Goal: Check status: Check status

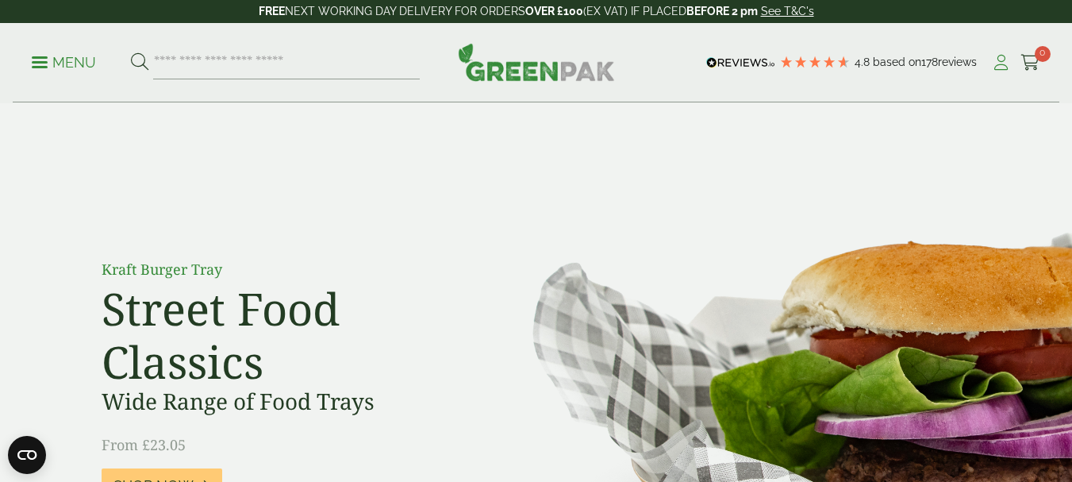
click at [998, 67] on icon at bounding box center [1001, 63] width 20 height 16
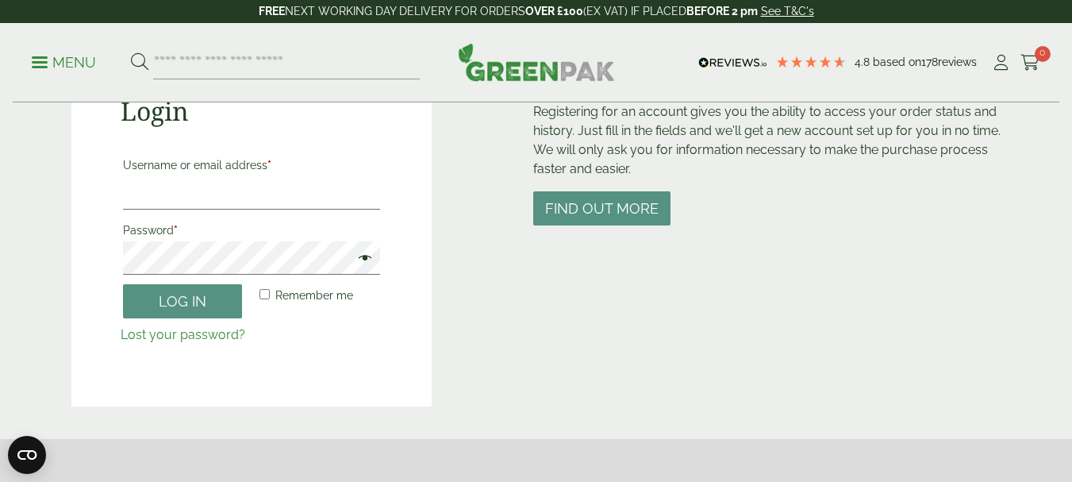
scroll to position [238, 0]
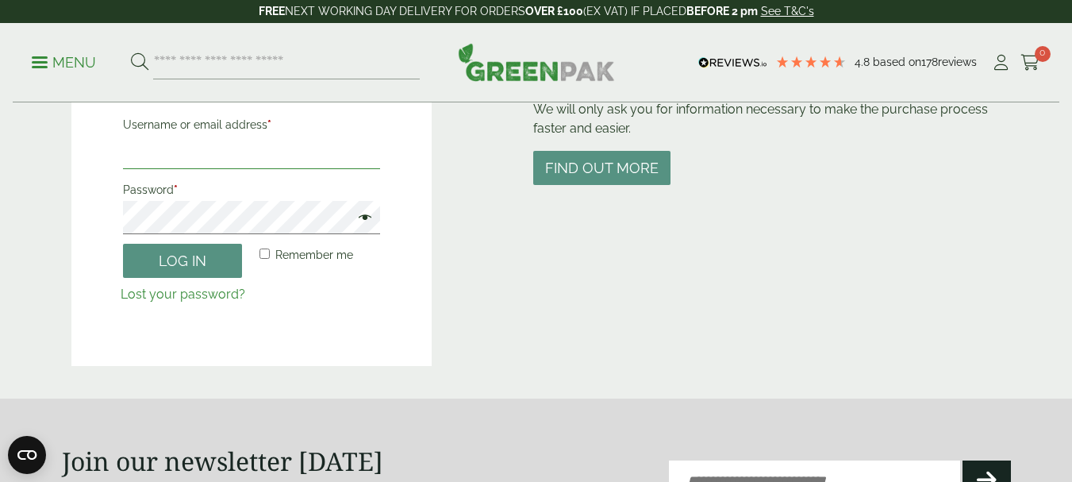
click at [216, 144] on input "Username or email address *" at bounding box center [252, 152] width 258 height 33
type input "**********"
click at [123, 244] on button "Log in" at bounding box center [182, 261] width 119 height 34
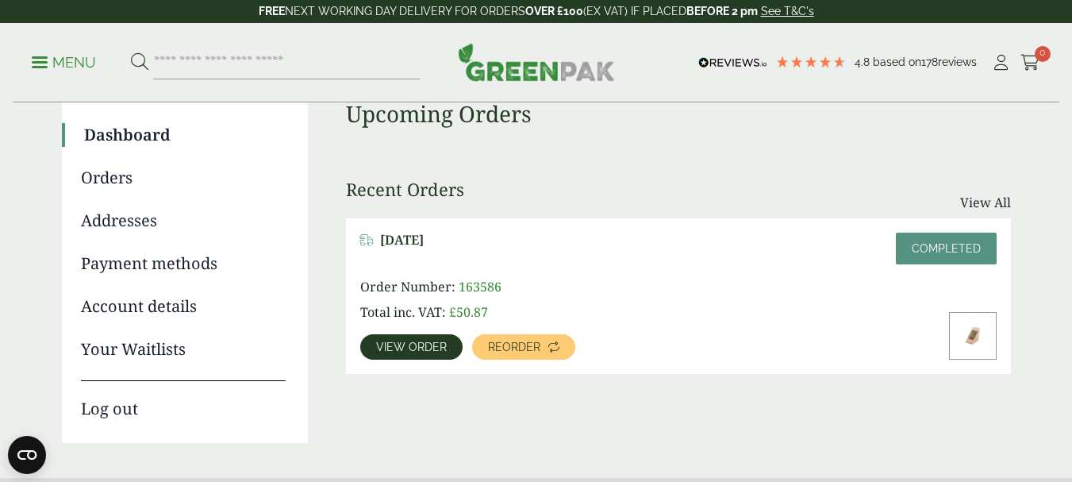
scroll to position [159, 0]
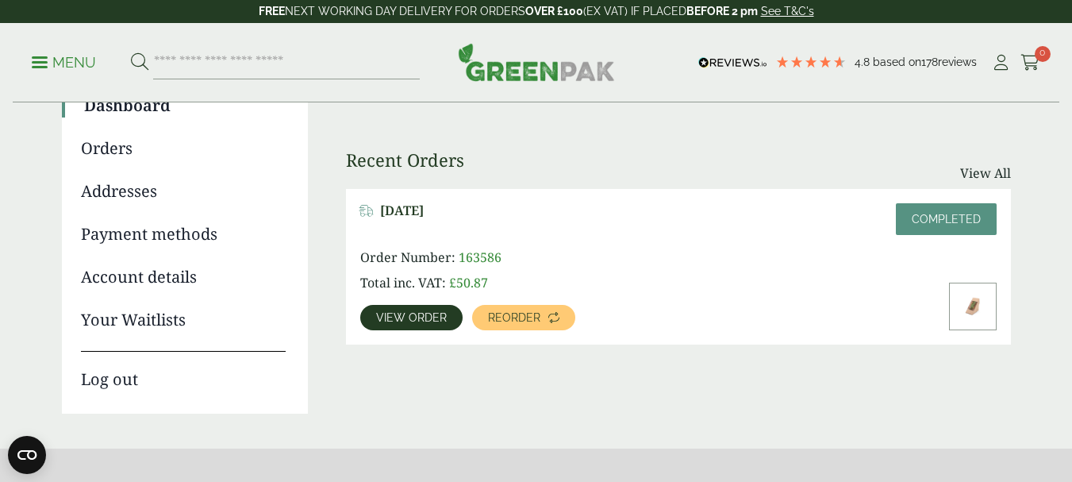
click at [410, 317] on span "View order" at bounding box center [411, 317] width 71 height 11
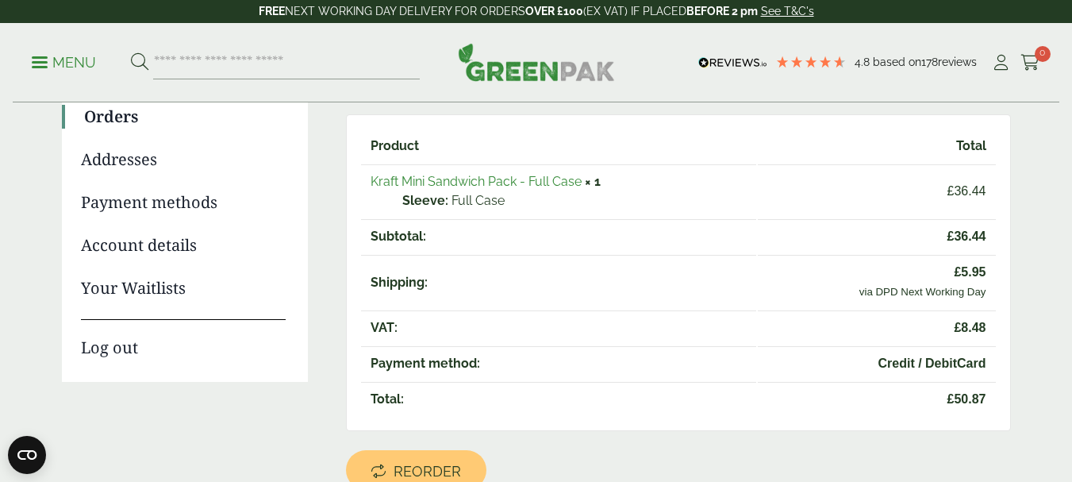
scroll to position [175, 0]
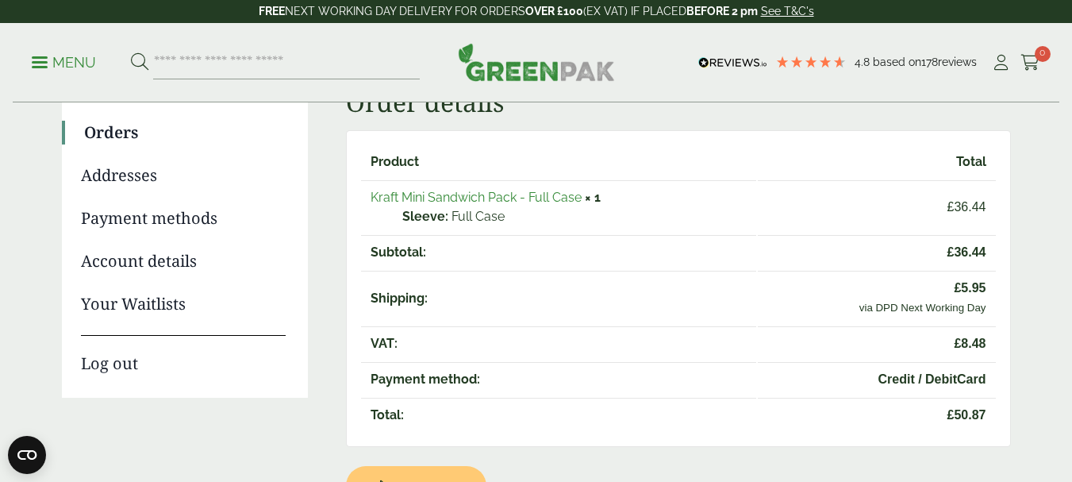
drag, startPoint x: 1083, startPoint y: 2, endPoint x: 39, endPoint y: 106, distance: 1049.6
click at [40, 106] on main "Order #163586 Dashboard Orders Addresses Payment methods Account details Your W…" at bounding box center [536, 350] width 1072 height 1051
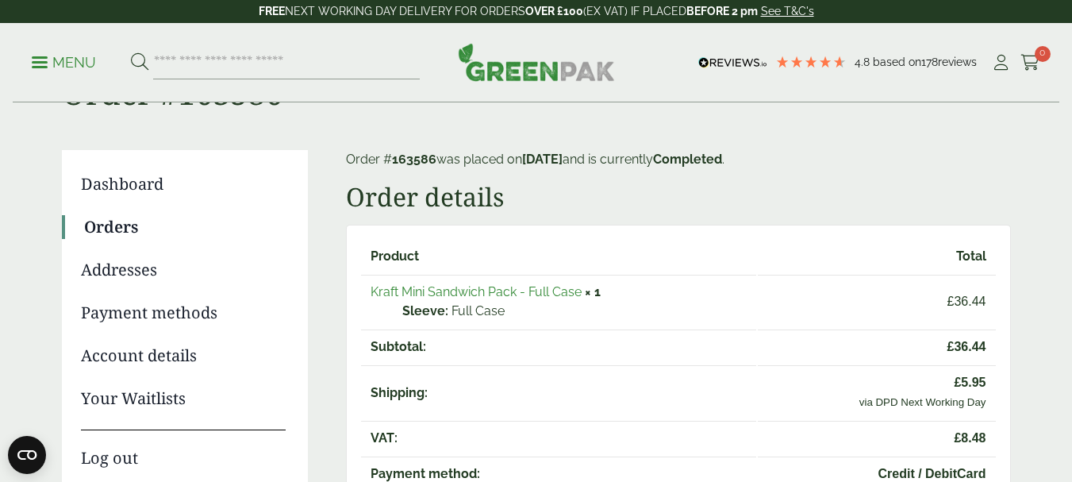
scroll to position [79, 0]
drag, startPoint x: 394, startPoint y: 160, endPoint x: 433, endPoint y: 159, distance: 38.9
click at [433, 159] on mark "163586" at bounding box center [414, 159] width 44 height 15
copy mark "163586"
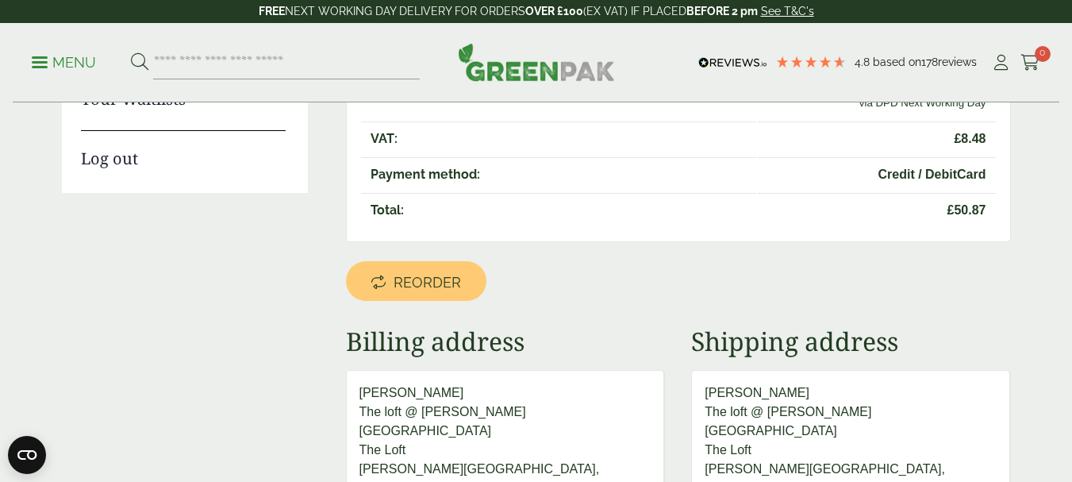
scroll to position [397, 0]
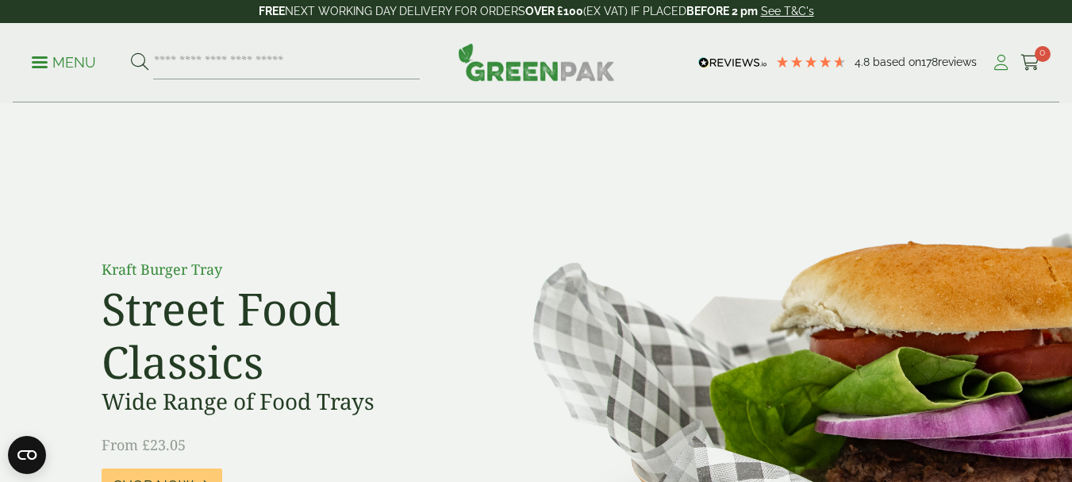
click at [1003, 61] on icon at bounding box center [1001, 63] width 20 height 16
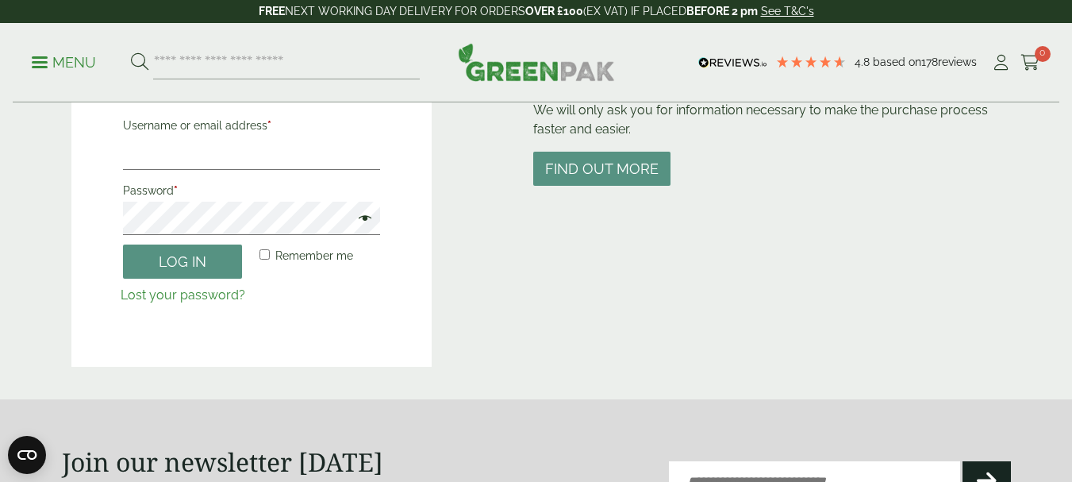
scroll to position [238, 0]
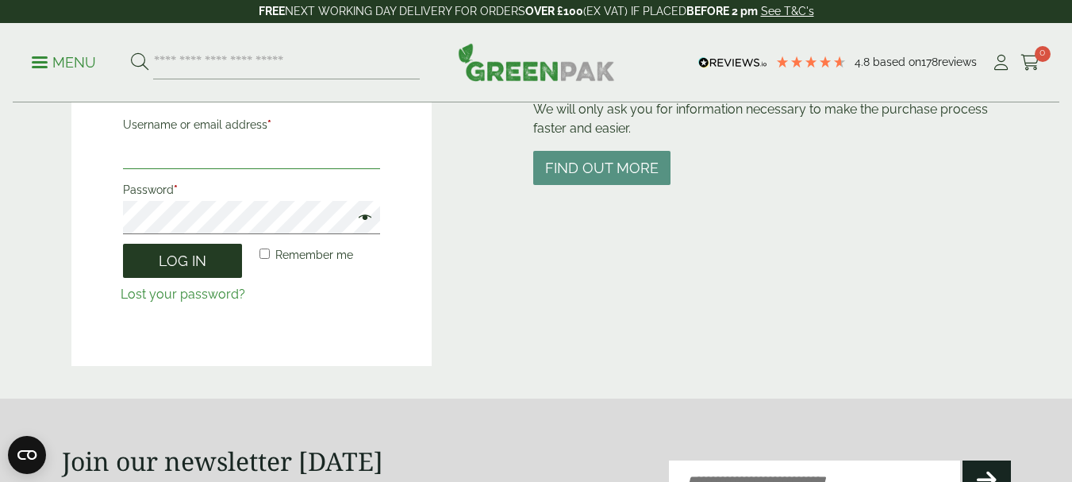
type input "**********"
click at [226, 261] on button "Log in" at bounding box center [182, 261] width 119 height 34
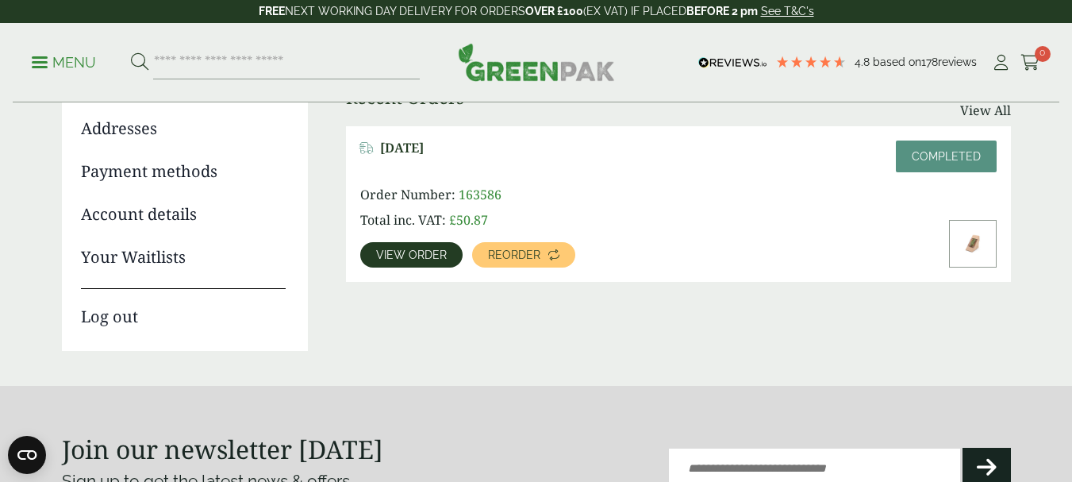
scroll to position [238, 0]
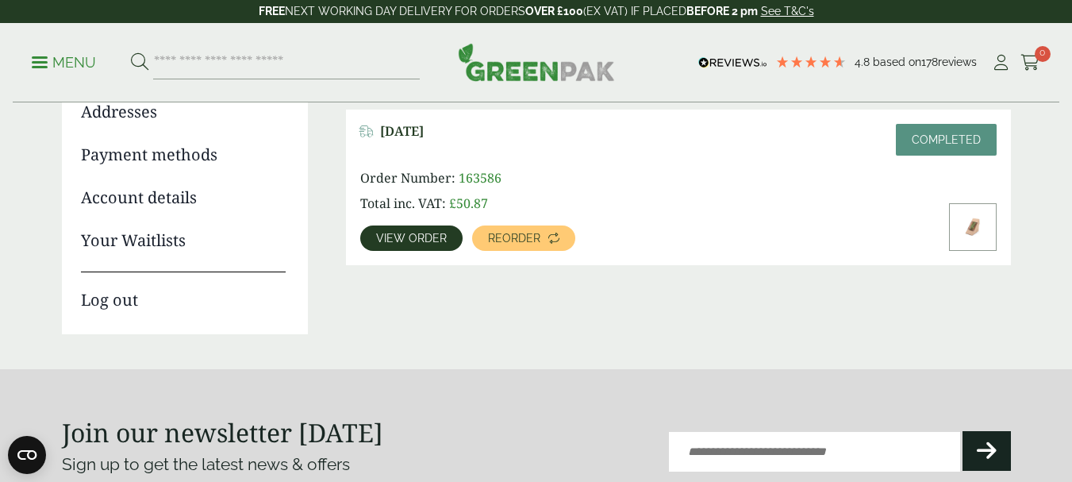
click at [410, 233] on span "View order" at bounding box center [411, 238] width 71 height 11
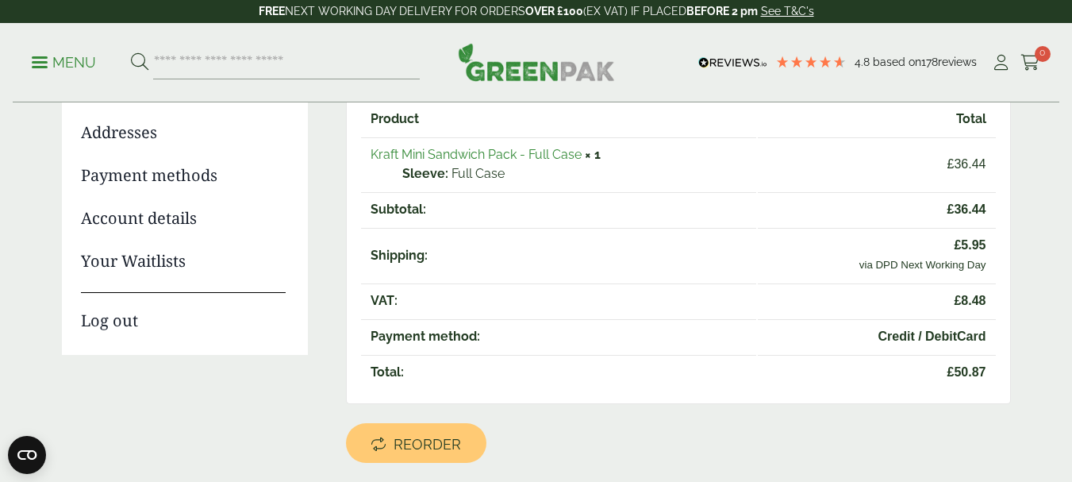
scroll to position [238, 0]
